Goal: Check status: Check status

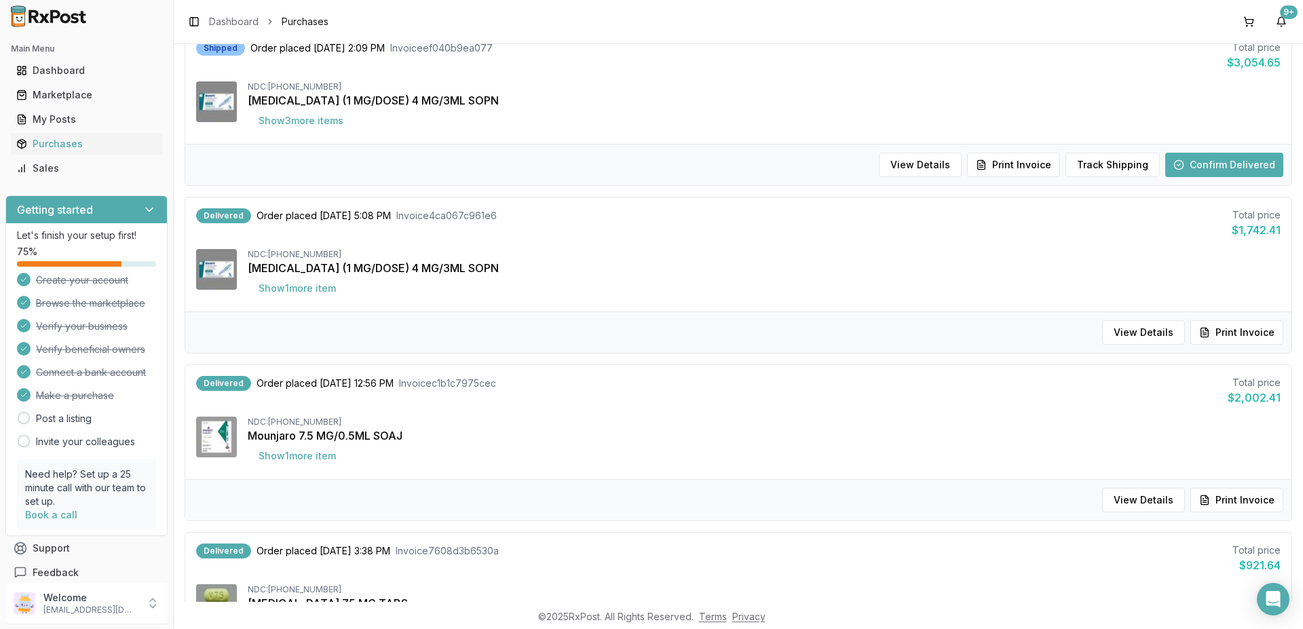
scroll to position [244, 0]
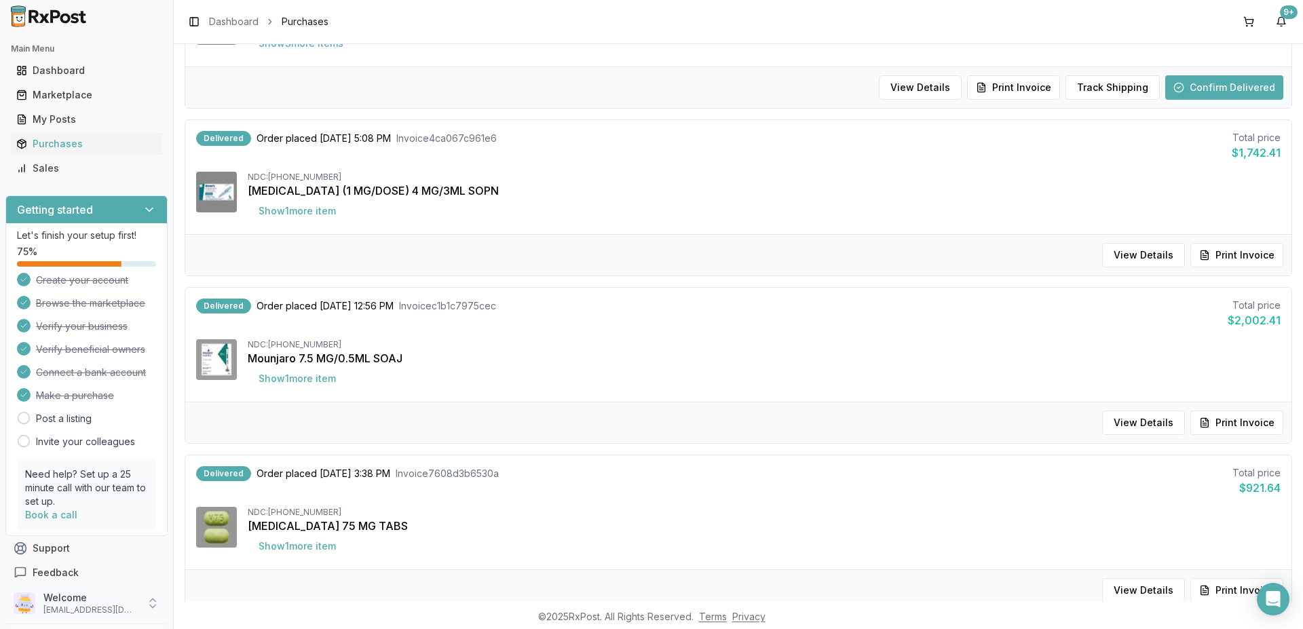
click at [149, 600] on icon at bounding box center [153, 603] width 14 height 14
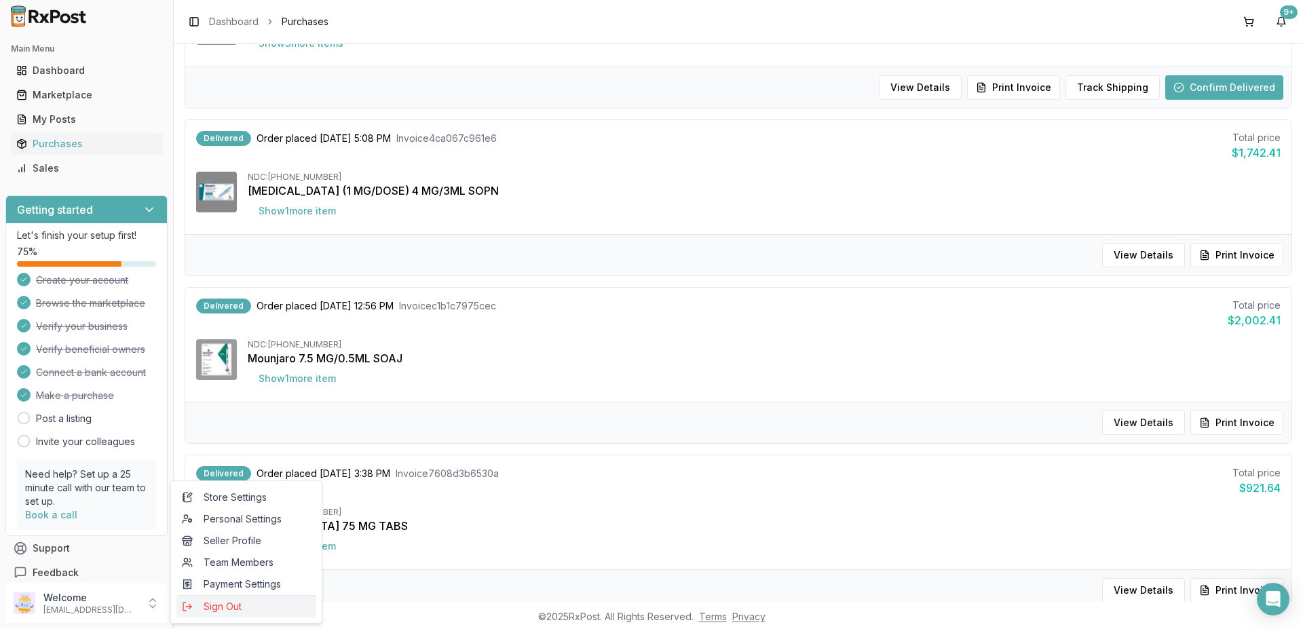
click at [215, 606] on span "Sign Out" at bounding box center [246, 607] width 129 height 14
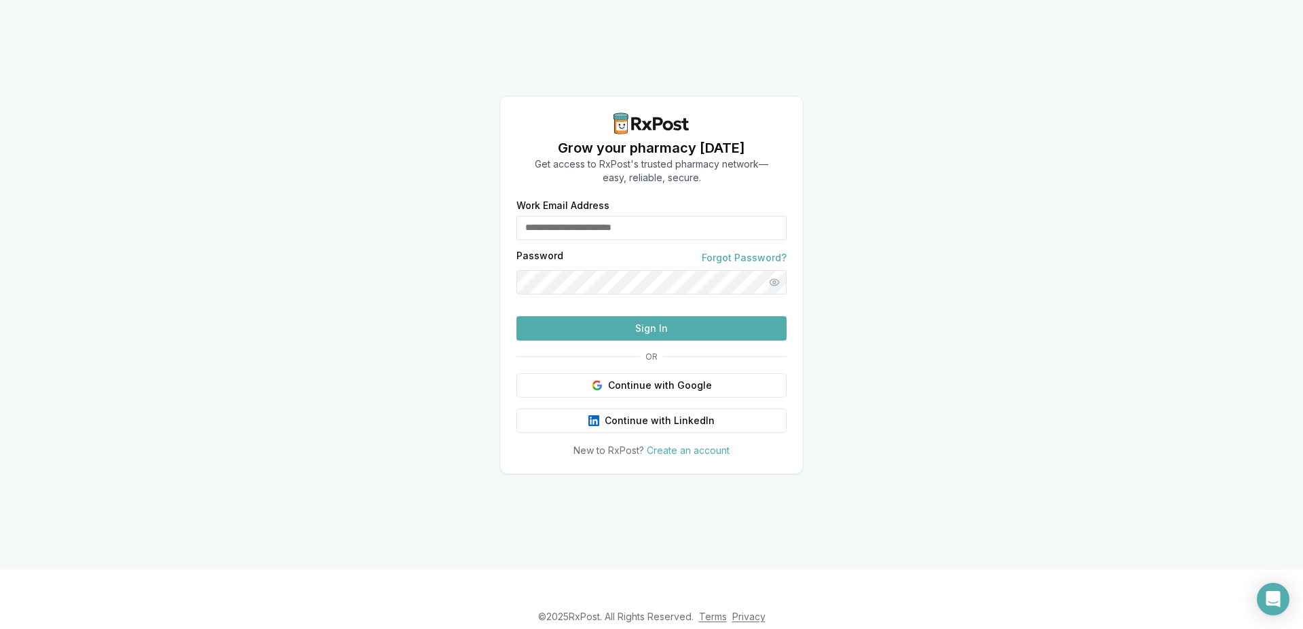
click at [653, 216] on input "Work Email Address" at bounding box center [651, 228] width 270 height 24
type input "**********"
click at [646, 341] on button "Sign In" at bounding box center [651, 328] width 270 height 24
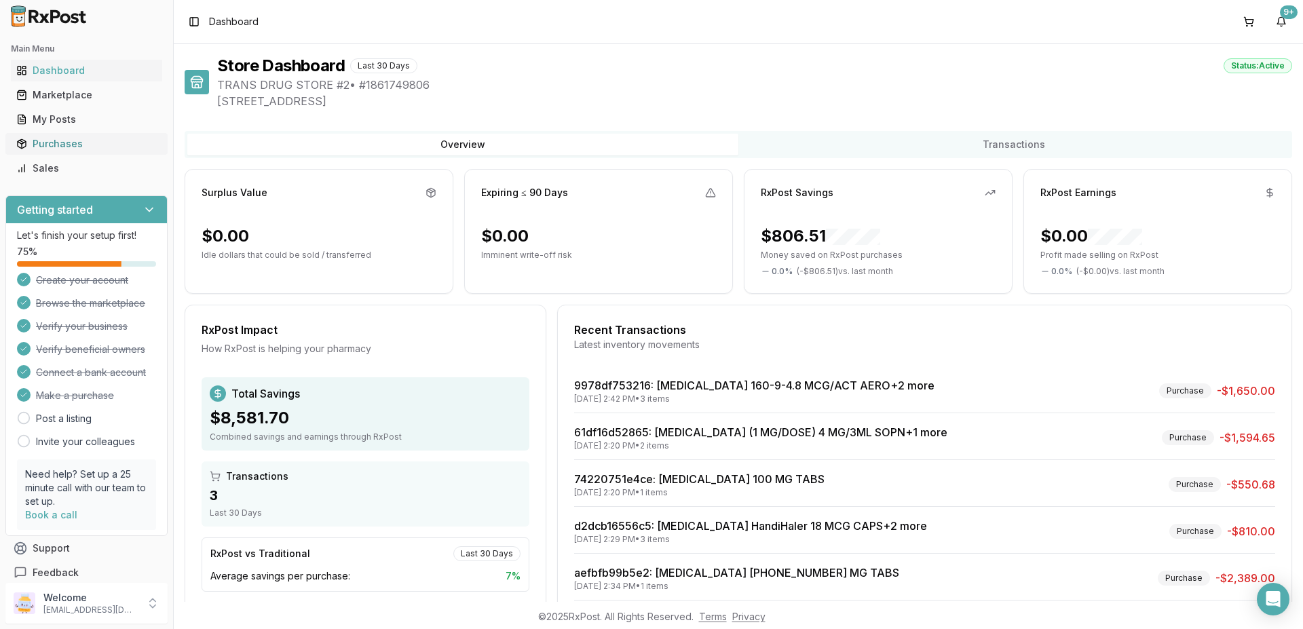
click at [53, 141] on div "Purchases" at bounding box center [86, 144] width 140 height 14
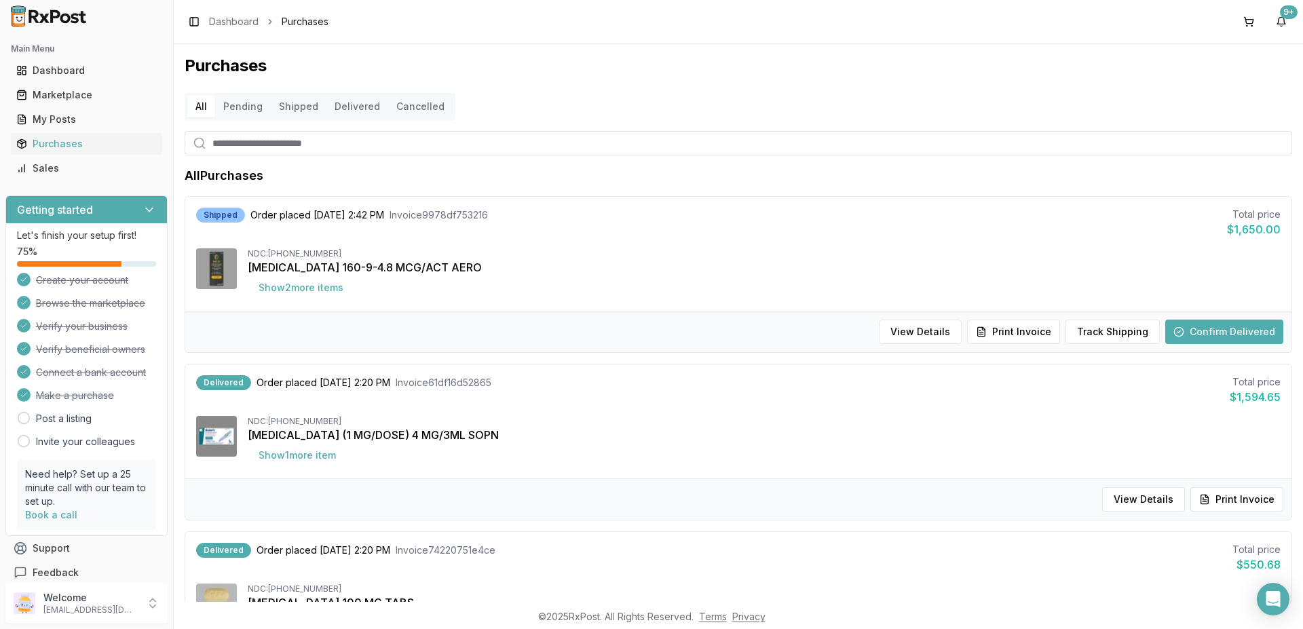
click at [1184, 329] on button "Confirm Delivered" at bounding box center [1224, 332] width 118 height 24
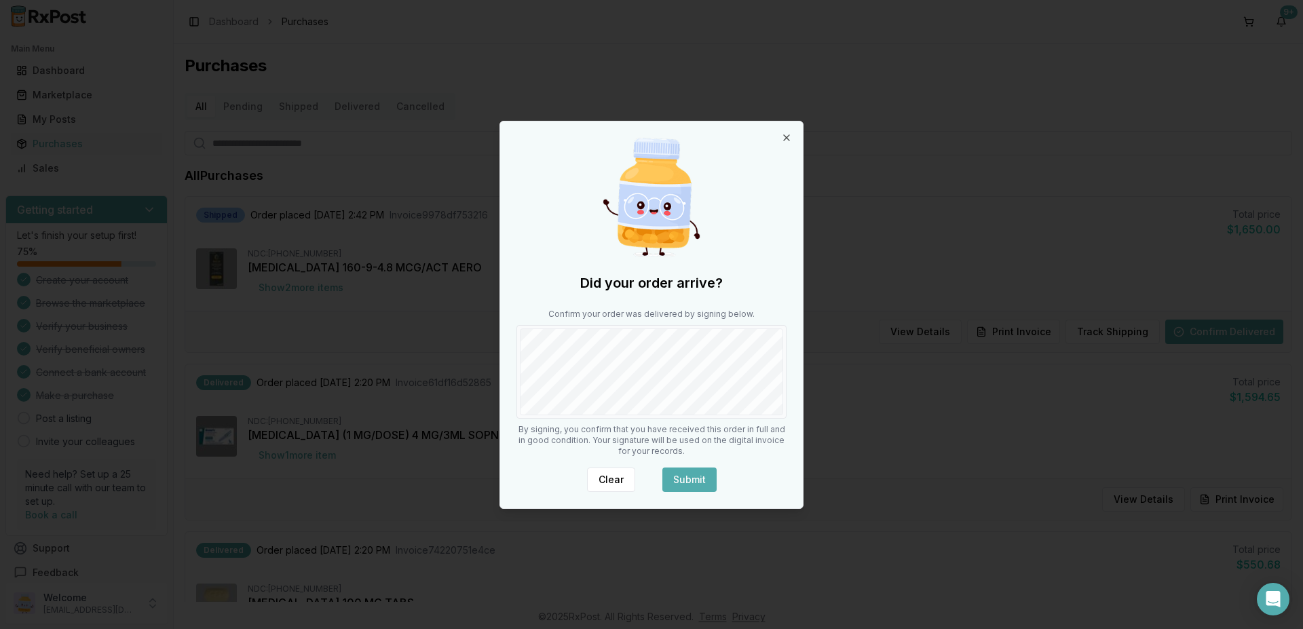
click at [691, 475] on button "Submit" at bounding box center [689, 479] width 54 height 24
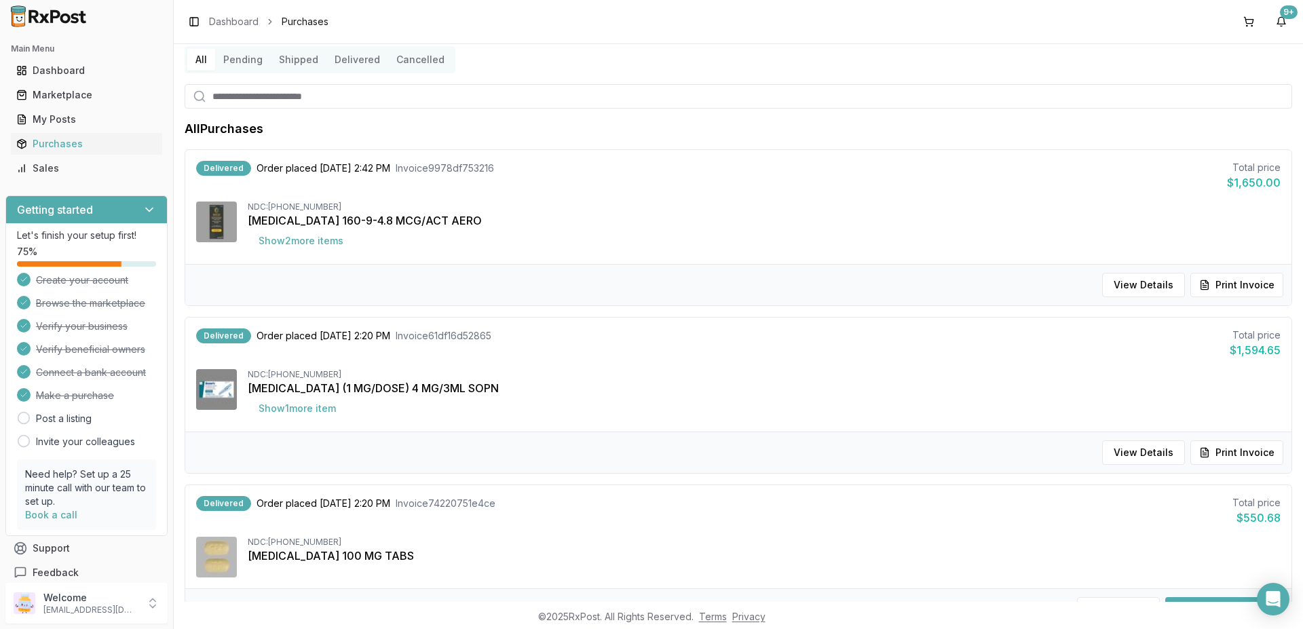
scroll to position [81, 0]
